Goal: Transaction & Acquisition: Purchase product/service

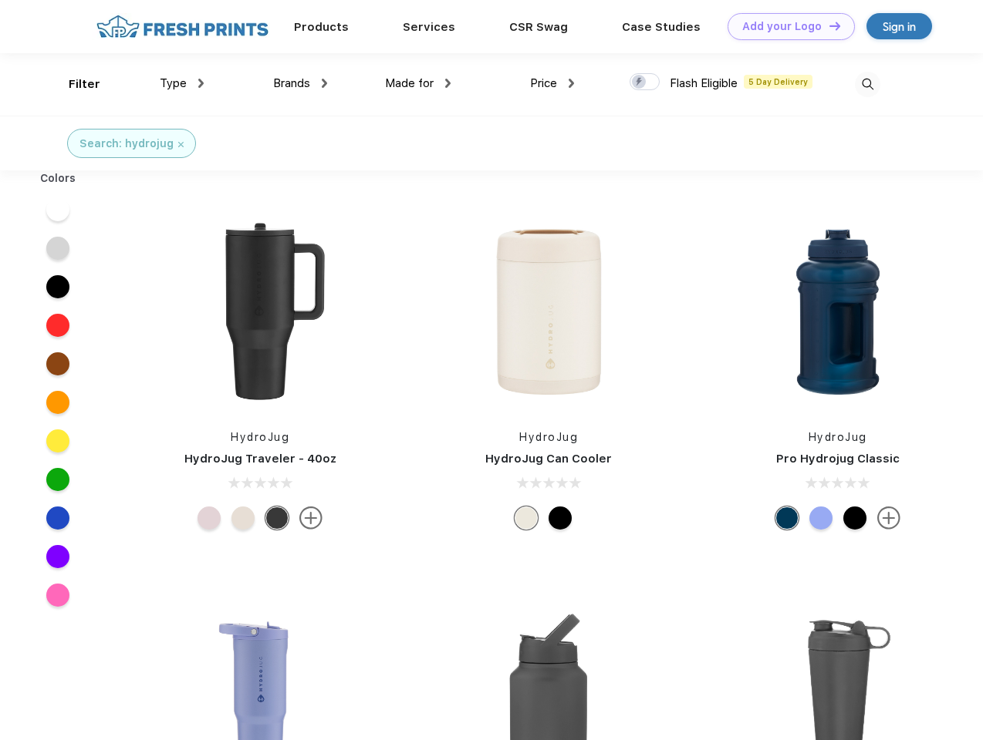
scroll to position [1, 0]
click at [785, 26] on link "Add your Logo Design Tool" at bounding box center [790, 26] width 127 height 27
click at [0, 0] on div "Design Tool" at bounding box center [0, 0] width 0 height 0
click at [828, 25] on link "Add your Logo Design Tool" at bounding box center [790, 26] width 127 height 27
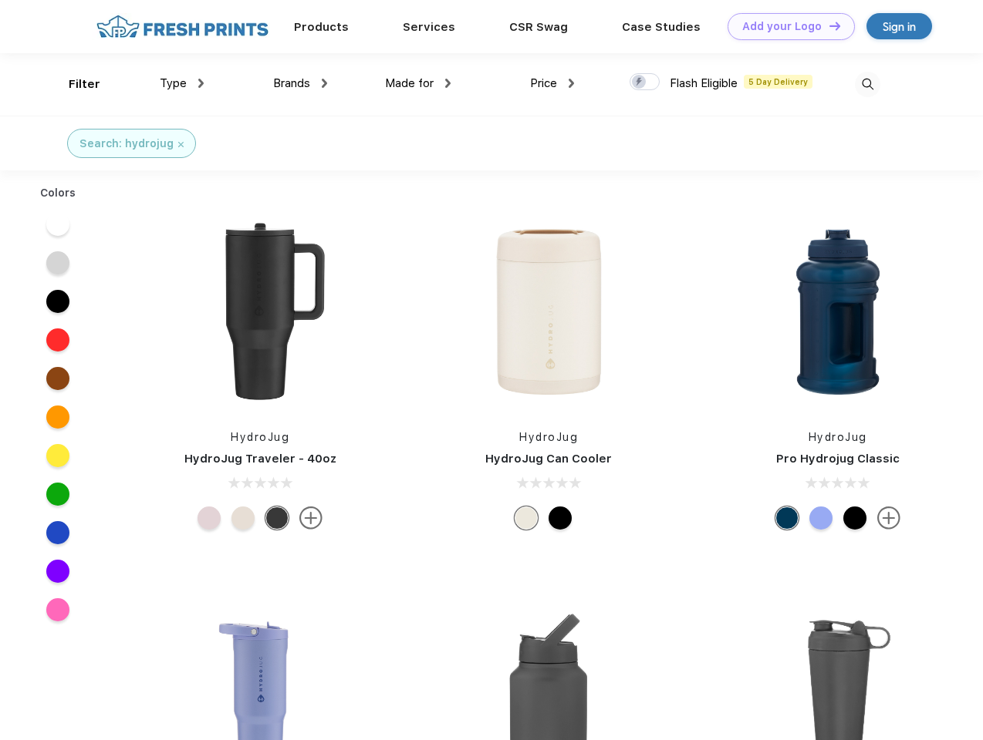
click at [74, 84] on div "Filter" at bounding box center [85, 85] width 32 height 18
click at [182, 83] on span "Type" at bounding box center [173, 83] width 27 height 14
click at [300, 83] on span "Brands" at bounding box center [291, 83] width 37 height 14
click at [418, 83] on span "Made for" at bounding box center [409, 83] width 49 height 14
click at [552, 83] on span "Price" at bounding box center [543, 83] width 27 height 14
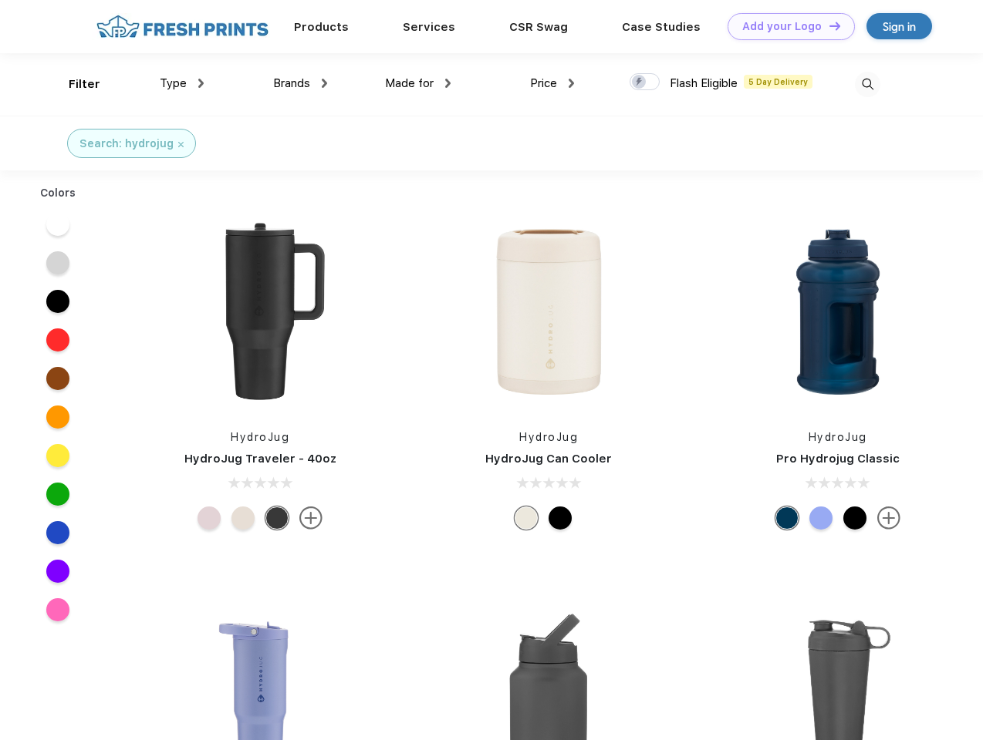
click at [645, 83] on div at bounding box center [644, 81] width 30 height 17
click at [639, 83] on input "checkbox" at bounding box center [634, 77] width 10 height 10
click at [867, 84] on img at bounding box center [867, 84] width 25 height 25
